Goal: Information Seeking & Learning: Learn about a topic

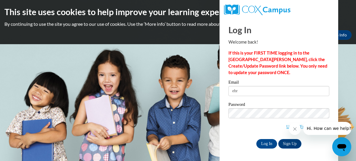
type input "ebrow258@students.kennesaw.edu"
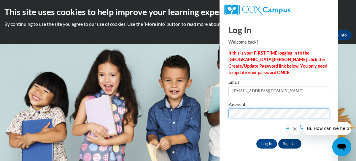
click at [256, 139] on input "Log In" at bounding box center [266, 143] width 21 height 9
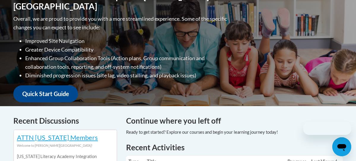
scroll to position [183, 0]
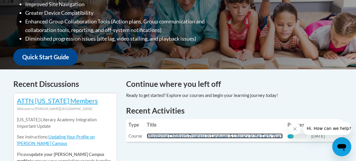
click at [187, 137] on link "Monitoring Children's Progress in Language & Literacy in the Early Years" at bounding box center [215, 135] width 136 height 5
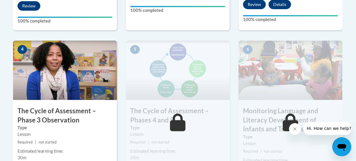
scroll to position [339, 0]
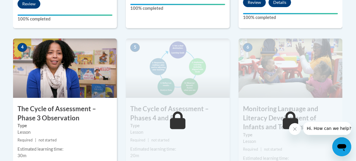
click at [69, 110] on h3 "The Cycle of Assessment – Phase 3 Observation" at bounding box center [65, 113] width 104 height 18
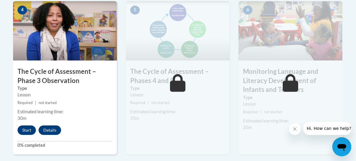
scroll to position [382, 0]
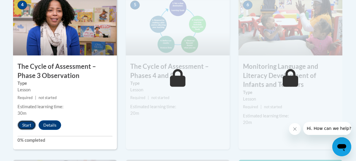
click at [27, 125] on button "Start" at bounding box center [26, 124] width 18 height 9
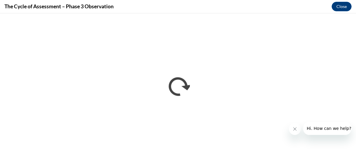
scroll to position [0, 0]
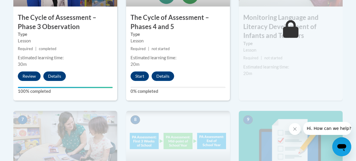
scroll to position [373, 0]
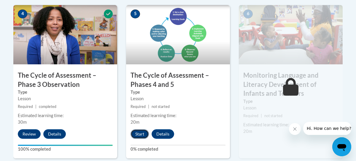
click at [140, 132] on button "Start" at bounding box center [139, 133] width 18 height 9
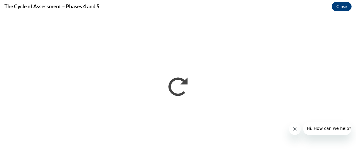
scroll to position [0, 0]
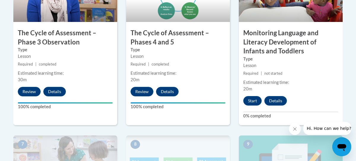
scroll to position [419, 0]
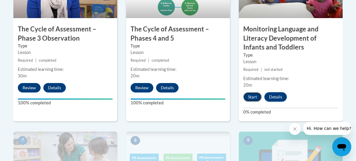
click at [253, 95] on button "Start" at bounding box center [252, 96] width 18 height 9
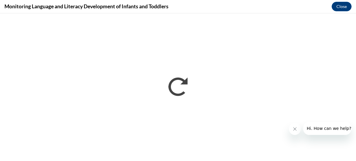
scroll to position [0, 0]
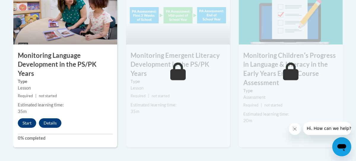
scroll to position [568, 0]
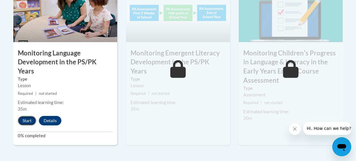
click at [31, 116] on button "Start" at bounding box center [27, 120] width 18 height 9
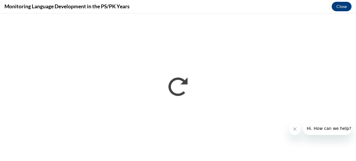
scroll to position [0, 0]
click at [291, 128] on button "Close message from company" at bounding box center [295, 129] width 12 height 12
